Goal: Information Seeking & Learning: Learn about a topic

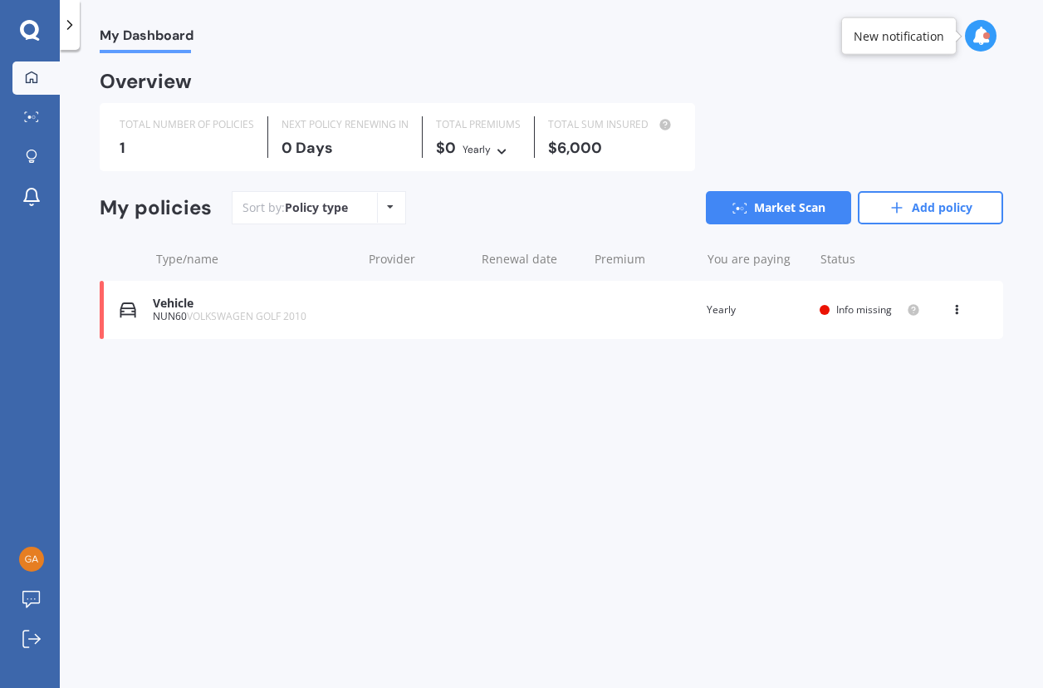
click at [229, 310] on div "Vehicle" at bounding box center [253, 304] width 200 height 14
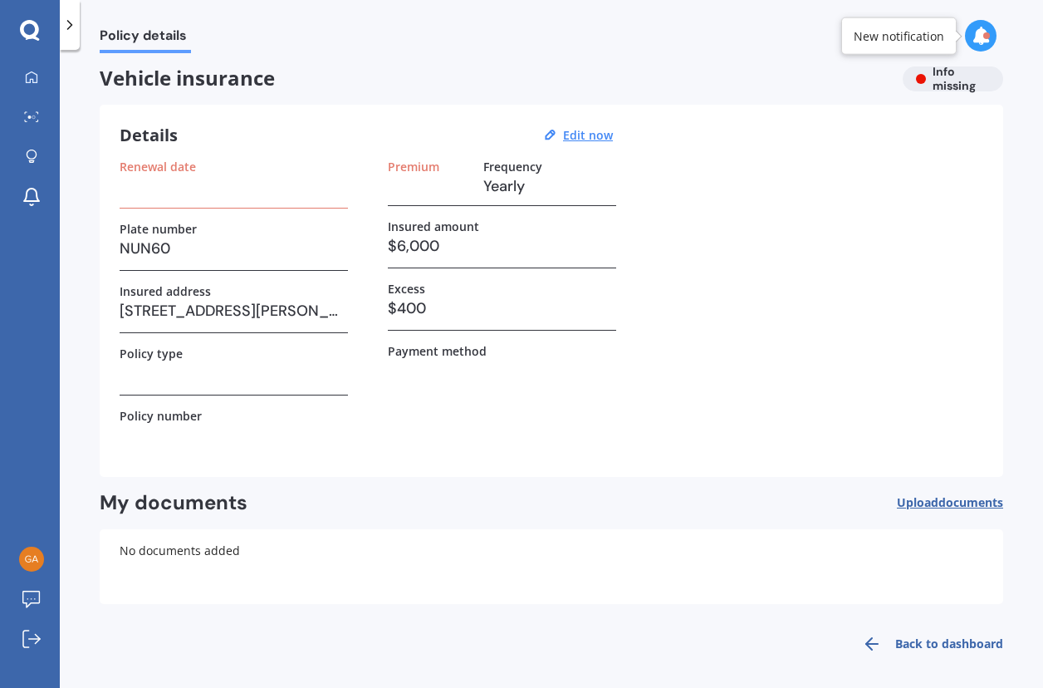
scroll to position [11, 0]
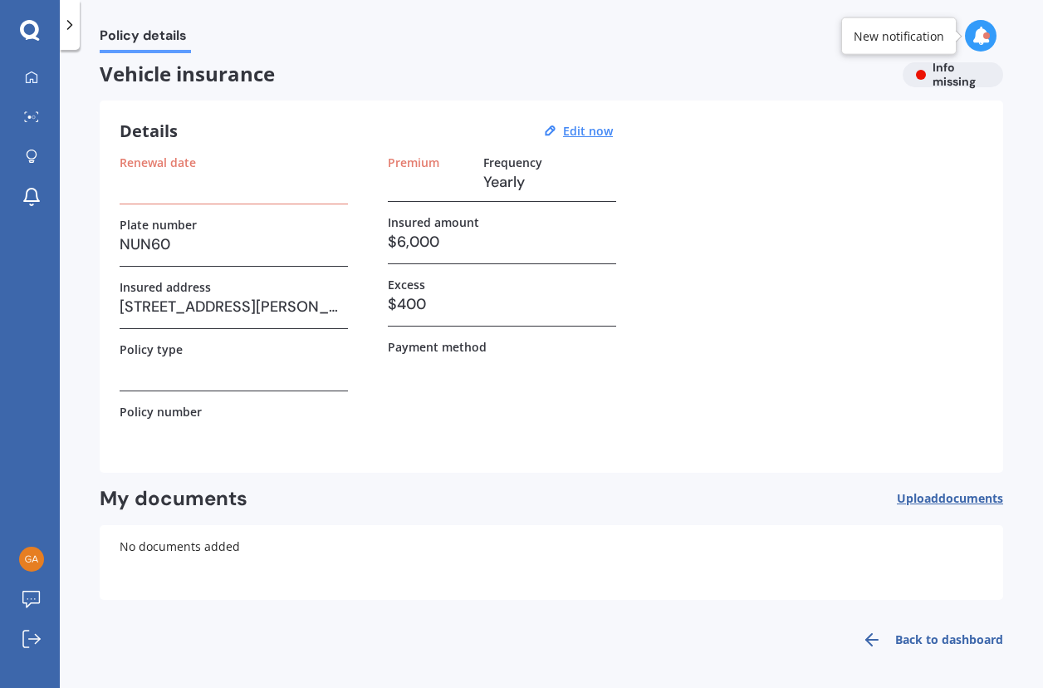
click at [914, 79] on div "Vehicle insurance Info missing" at bounding box center [552, 74] width 904 height 25
click at [936, 76] on div "Vehicle insurance Info missing" at bounding box center [552, 74] width 904 height 25
click at [948, 63] on div "Vehicle insurance Info missing" at bounding box center [552, 74] width 904 height 25
click at [911, 47] on div "New notification" at bounding box center [898, 35] width 115 height 37
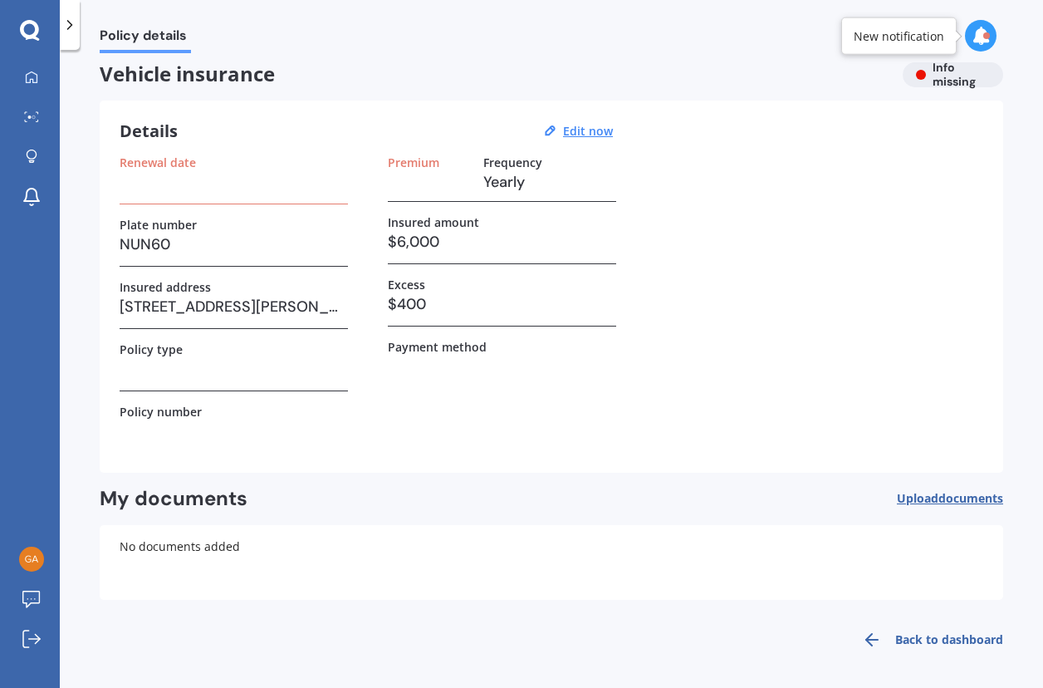
click at [982, 41] on icon at bounding box center [981, 36] width 18 height 18
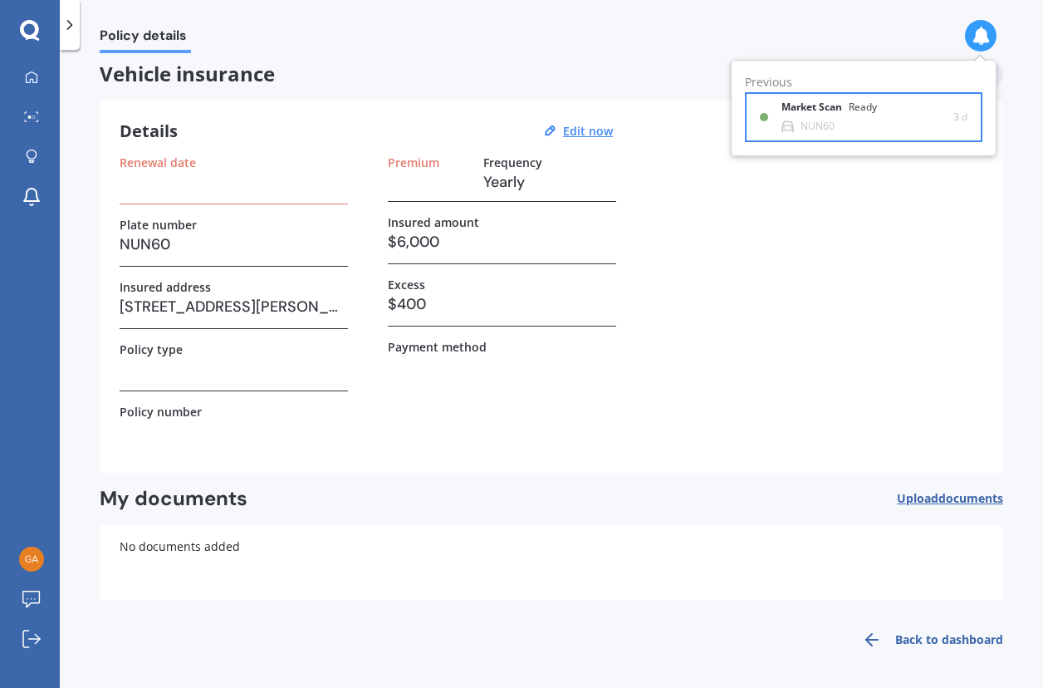
click at [866, 115] on div "Market Scan Ready" at bounding box center [839, 110] width 115 height 18
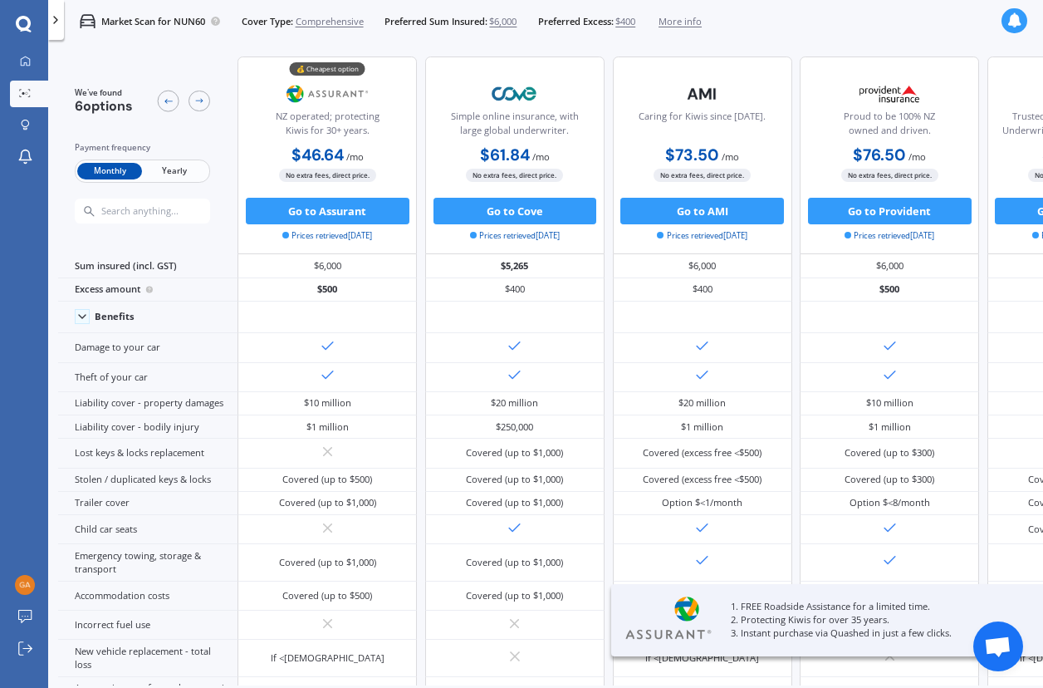
click at [176, 169] on span "Yearly" at bounding box center [174, 171] width 65 height 17
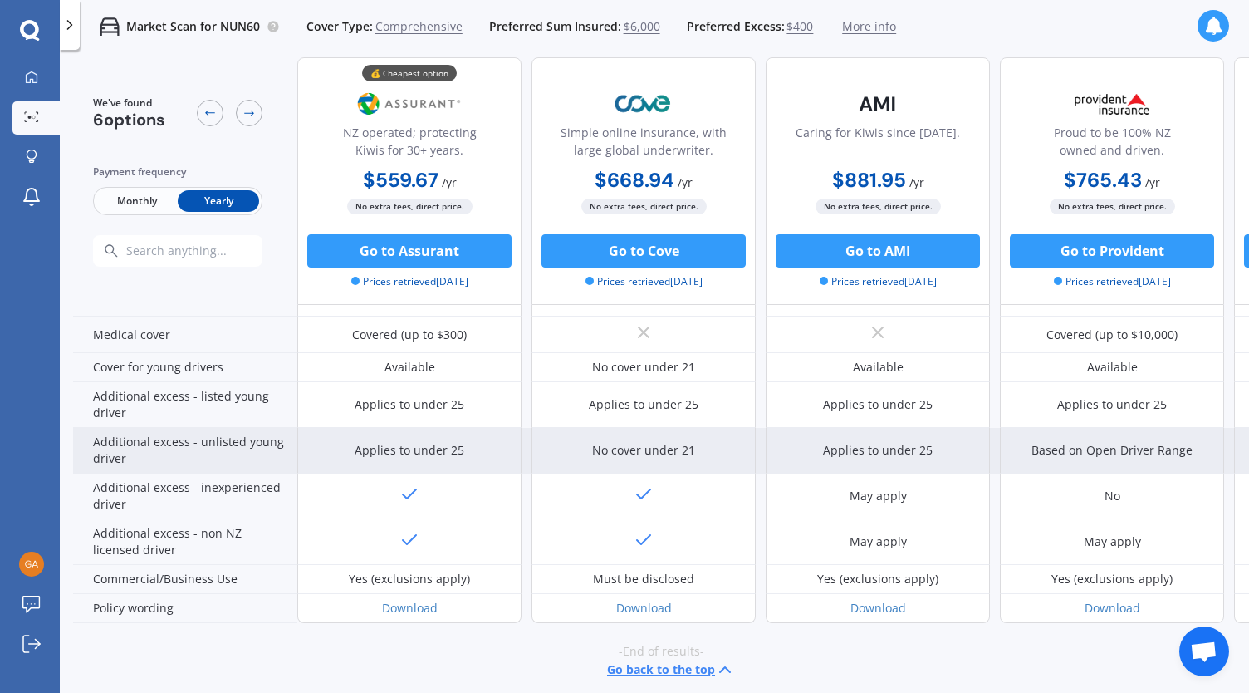
scroll to position [785, 0]
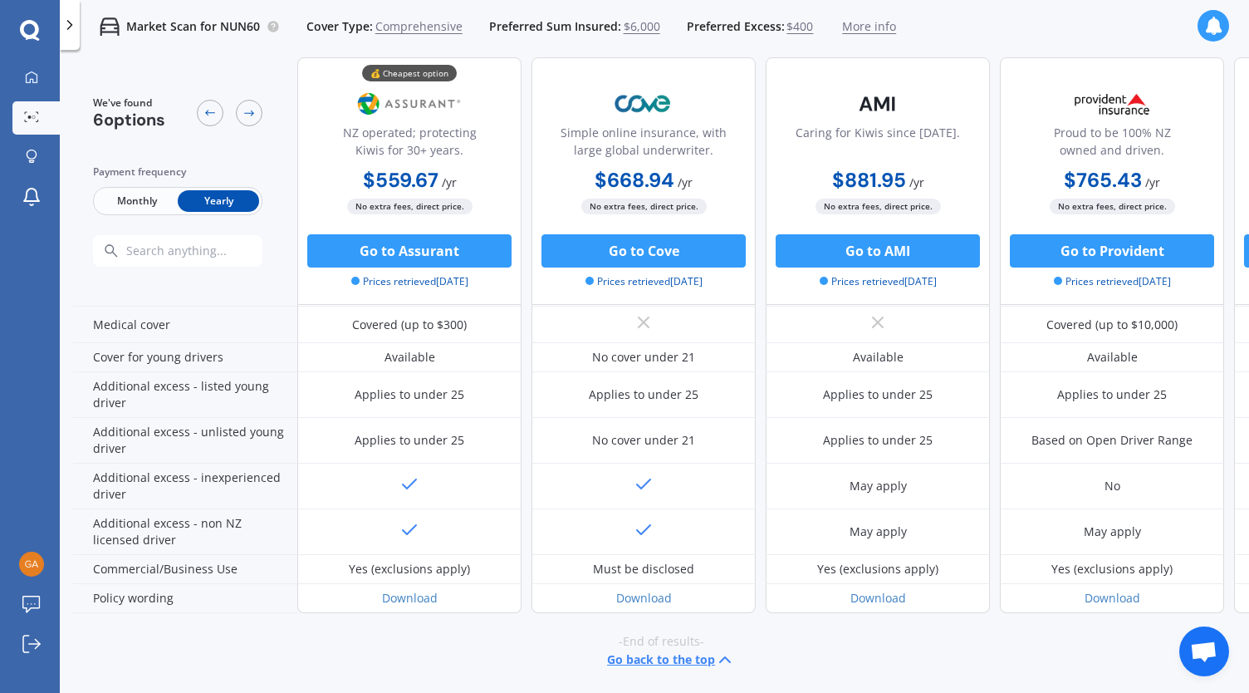
drag, startPoint x: 812, startPoint y: 677, endPoint x: 958, endPoint y: 674, distance: 145.4
click at [958, 674] on div "-End of results- Go back to the top" at bounding box center [661, 651] width 1176 height 76
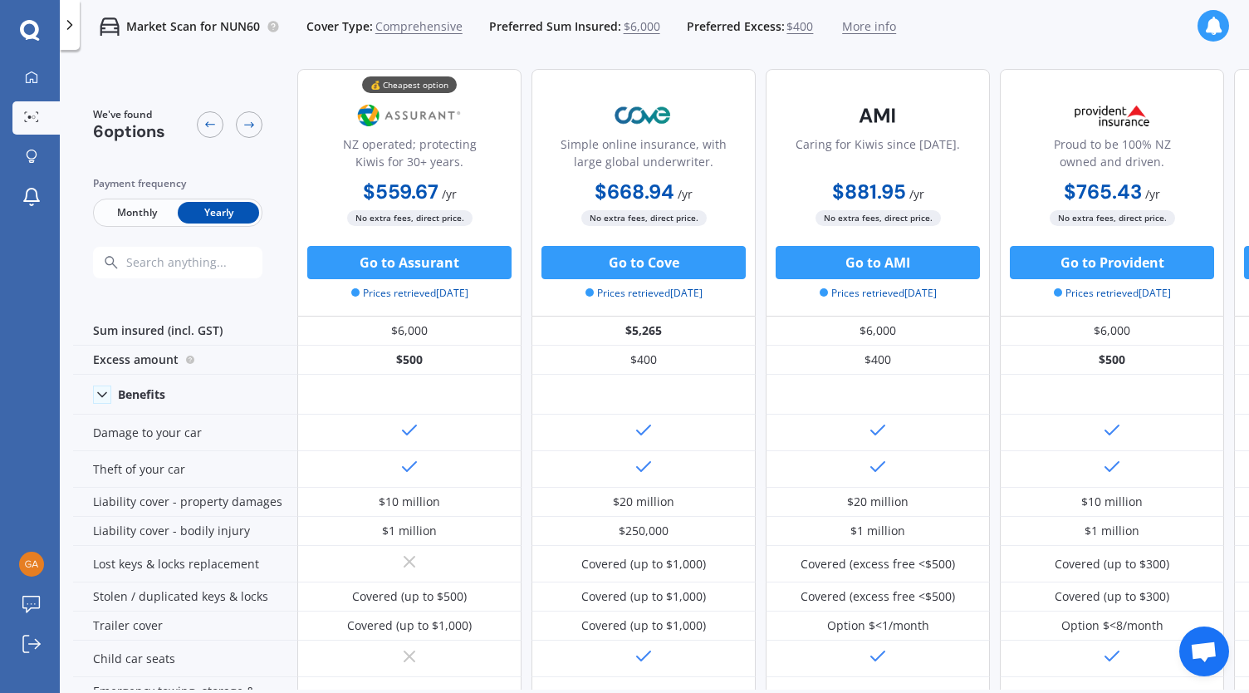
scroll to position [0, 0]
